Goal: Task Accomplishment & Management: Use online tool/utility

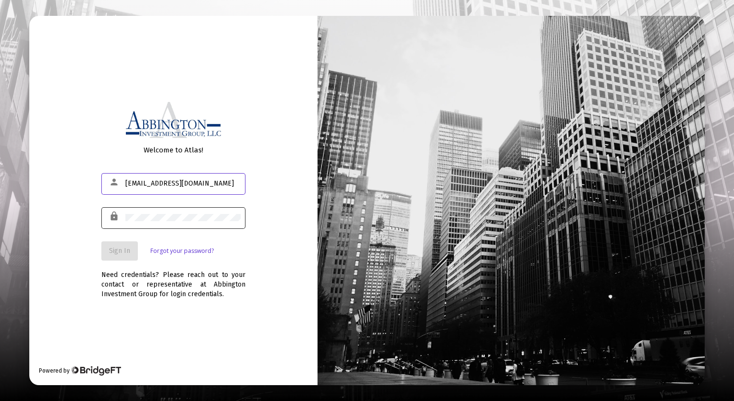
type input "tresrio33@gmail.com"
click at [121, 248] on span "Sign In" at bounding box center [119, 250] width 21 height 8
click at [112, 248] on span "Sign In" at bounding box center [119, 250] width 21 height 8
click at [123, 251] on span "Sign In" at bounding box center [119, 250] width 21 height 8
click at [155, 183] on input "text" at bounding box center [182, 184] width 115 height 8
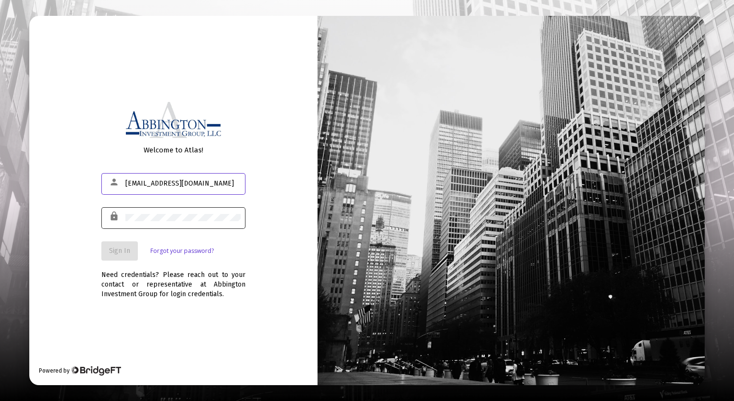
type input "tresrio33@gmail.com"
click at [125, 249] on span "Sign In" at bounding box center [119, 250] width 21 height 8
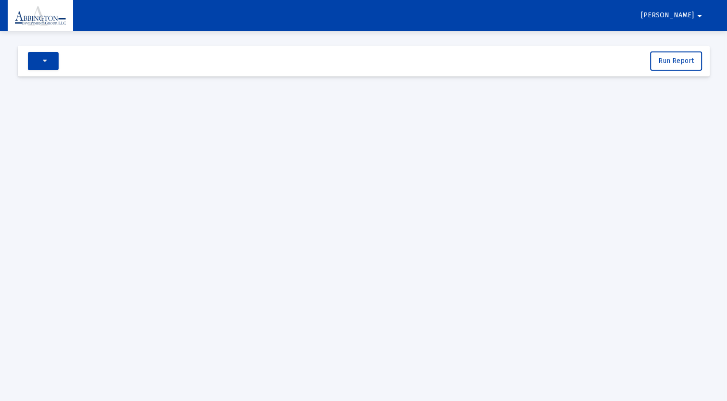
select select "View all"
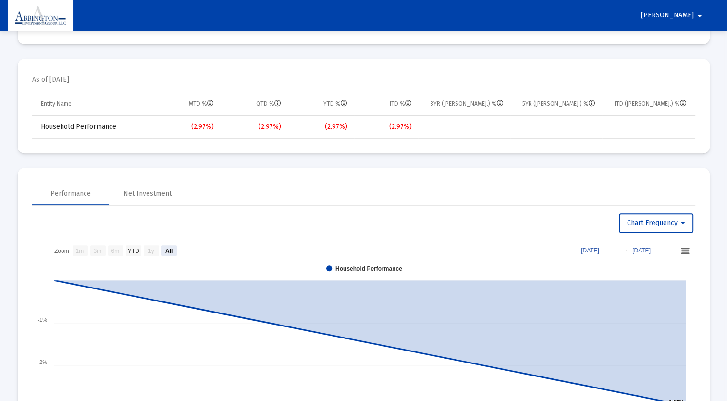
scroll to position [211, 0]
